Goal: Information Seeking & Learning: Learn about a topic

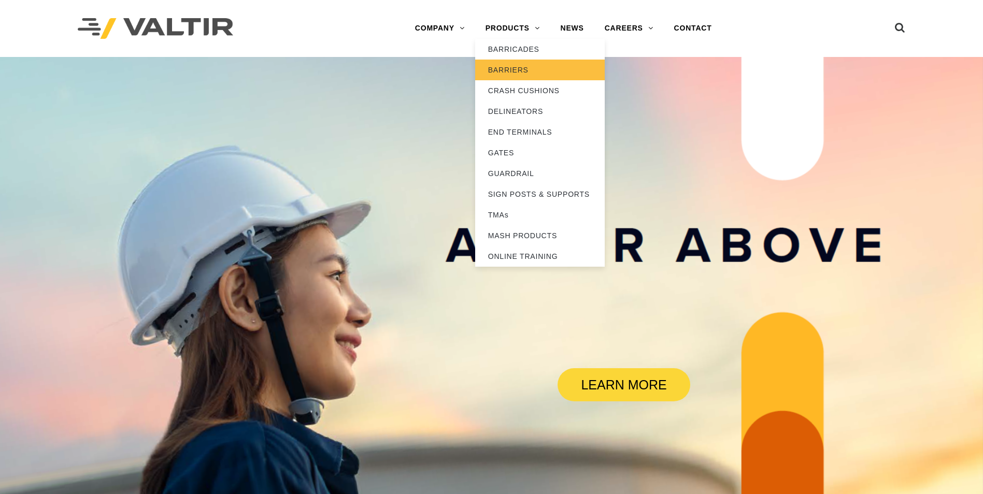
click at [510, 68] on link "BARRIERS" at bounding box center [540, 70] width 130 height 21
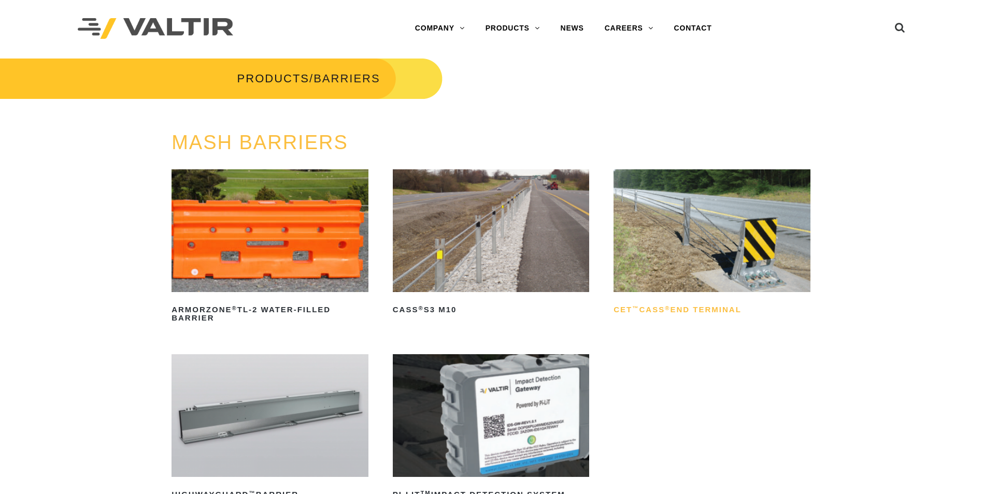
scroll to position [207, 0]
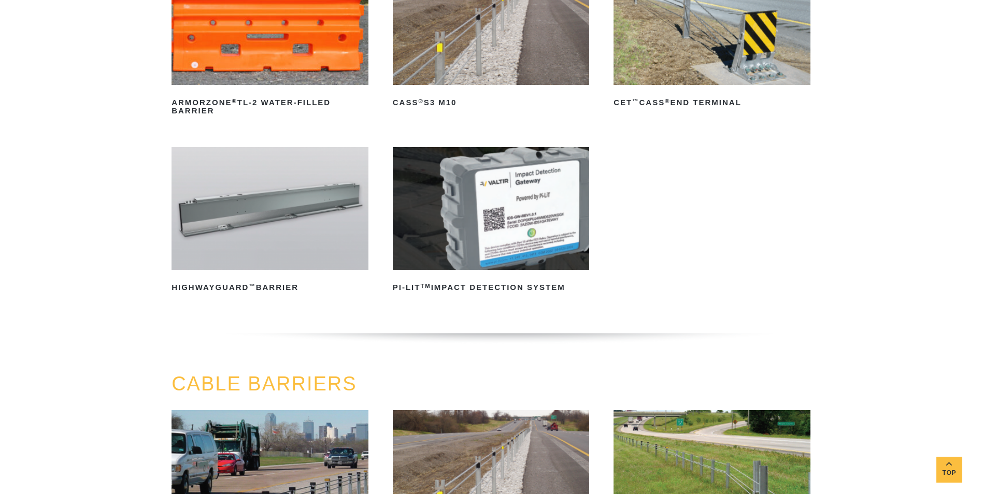
click at [263, 204] on img at bounding box center [269, 208] width 197 height 123
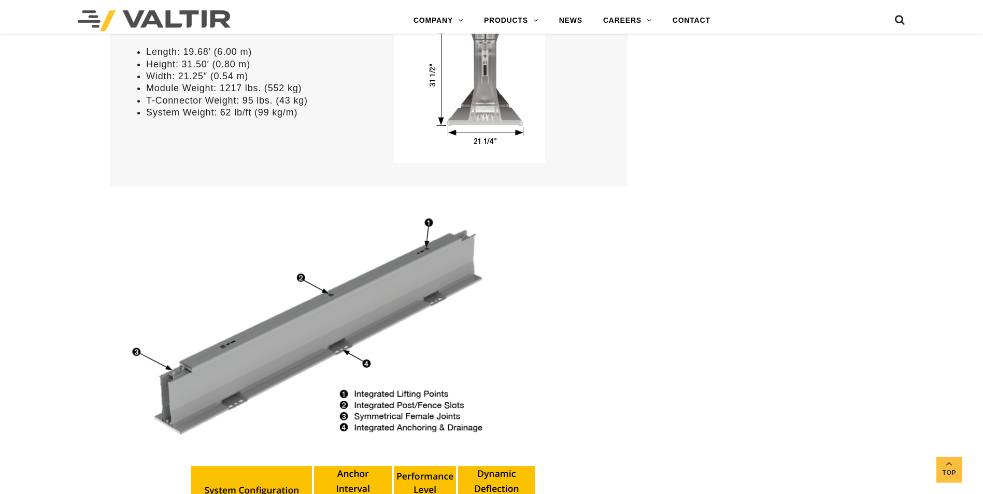
scroll to position [622, 0]
